Goal: Task Accomplishment & Management: Use online tool/utility

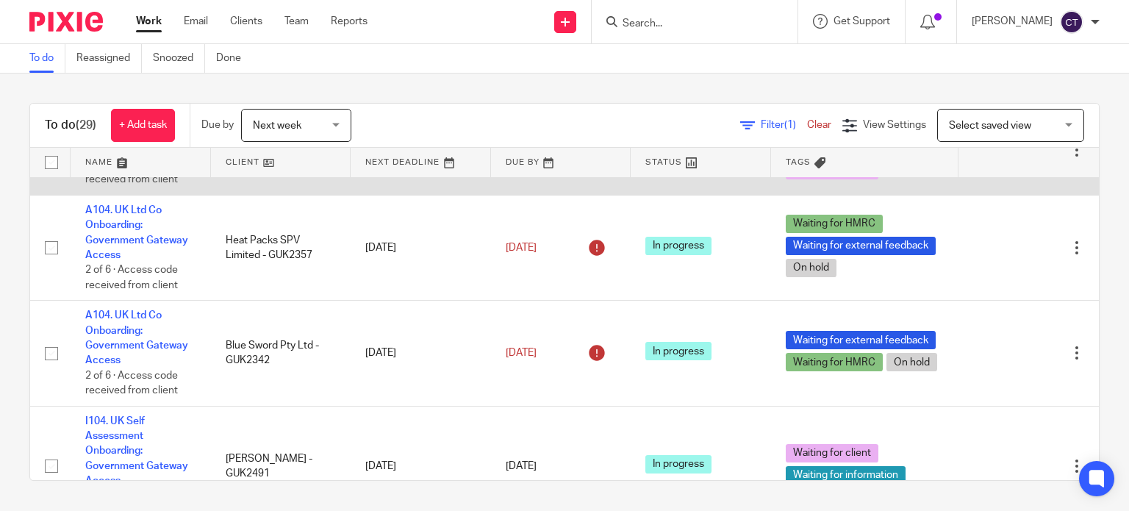
scroll to position [368, 0]
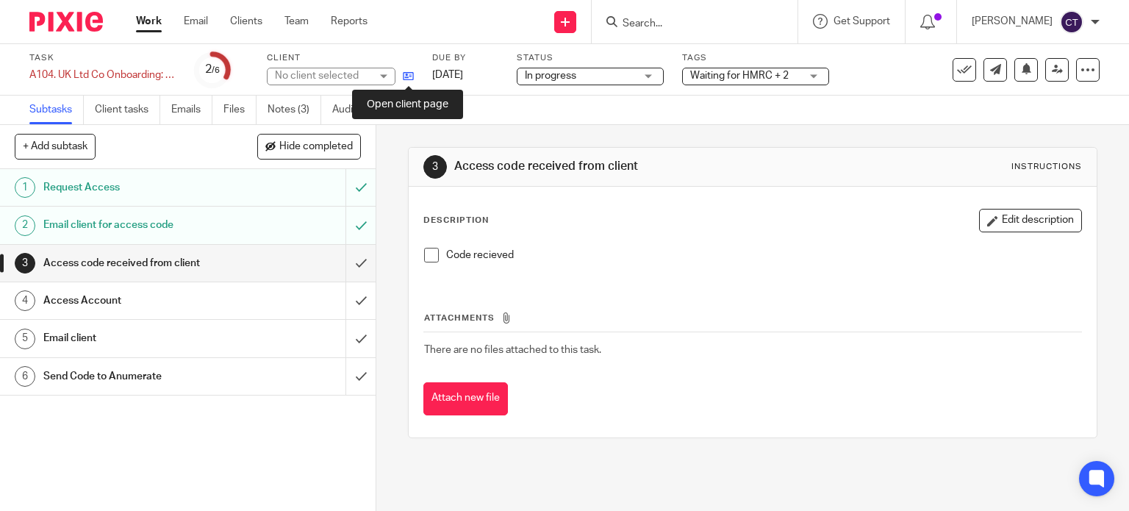
click at [411, 79] on icon at bounding box center [408, 76] width 11 height 11
click at [410, 77] on icon at bounding box center [408, 76] width 11 height 11
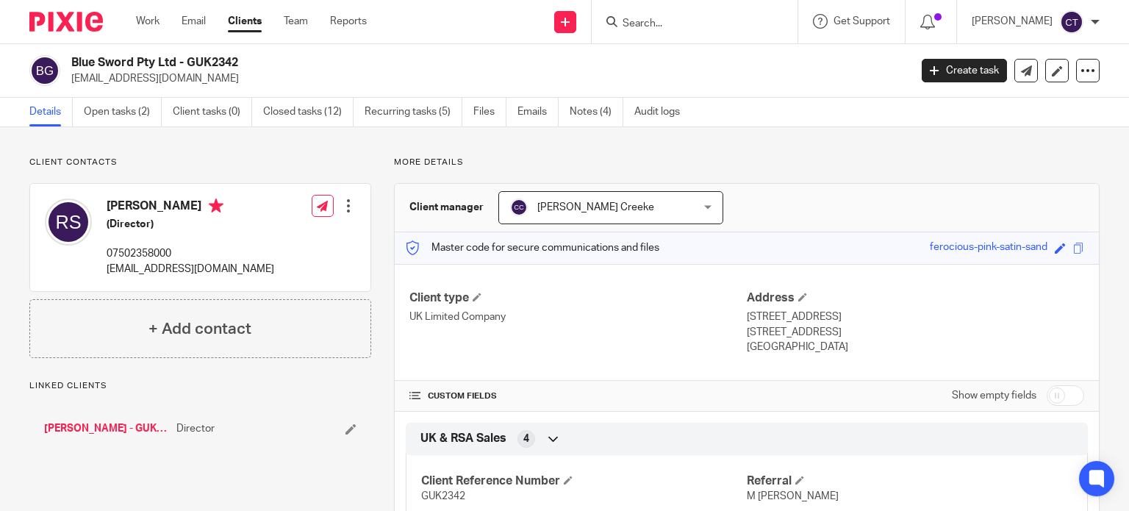
drag, startPoint x: 115, startPoint y: 62, endPoint x: 71, endPoint y: 58, distance: 44.3
click at [71, 58] on div "Blue Sword Pty Ltd - GUK2342 [EMAIL_ADDRESS][DOMAIN_NAME]" at bounding box center [464, 70] width 870 height 31
